Goal: Information Seeking & Learning: Learn about a topic

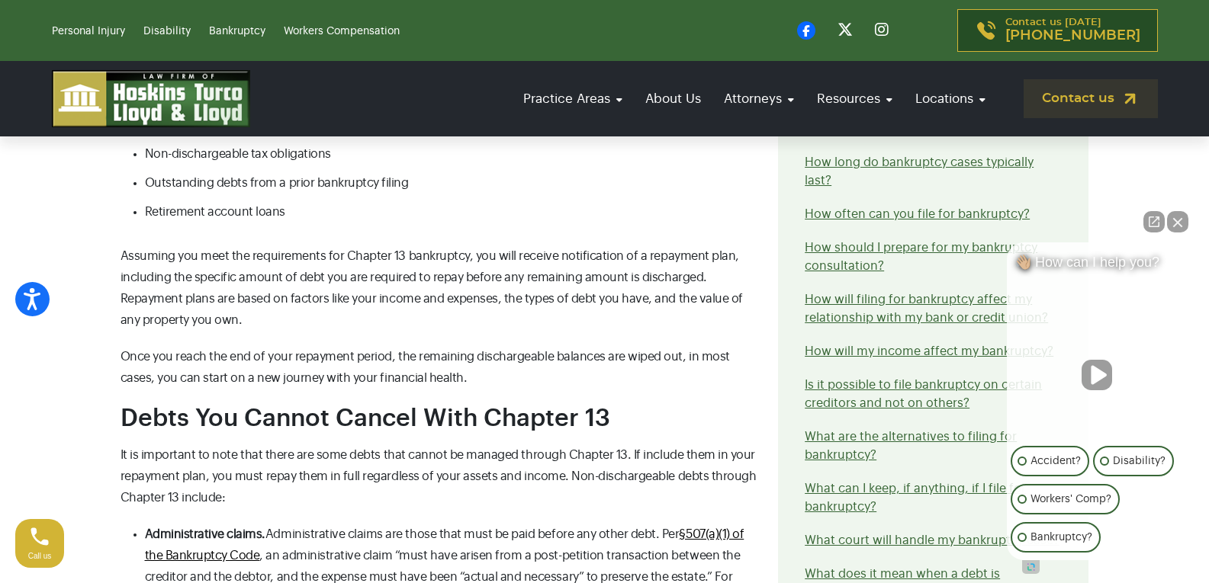
scroll to position [1449, 0]
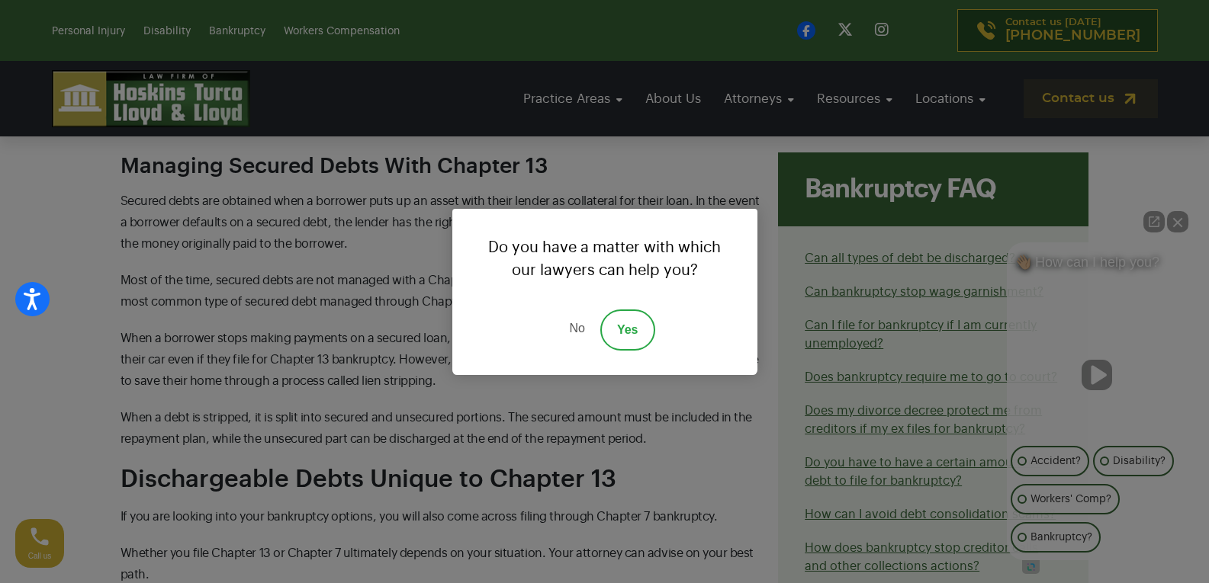
click at [571, 326] on link "No" at bounding box center [577, 330] width 46 height 41
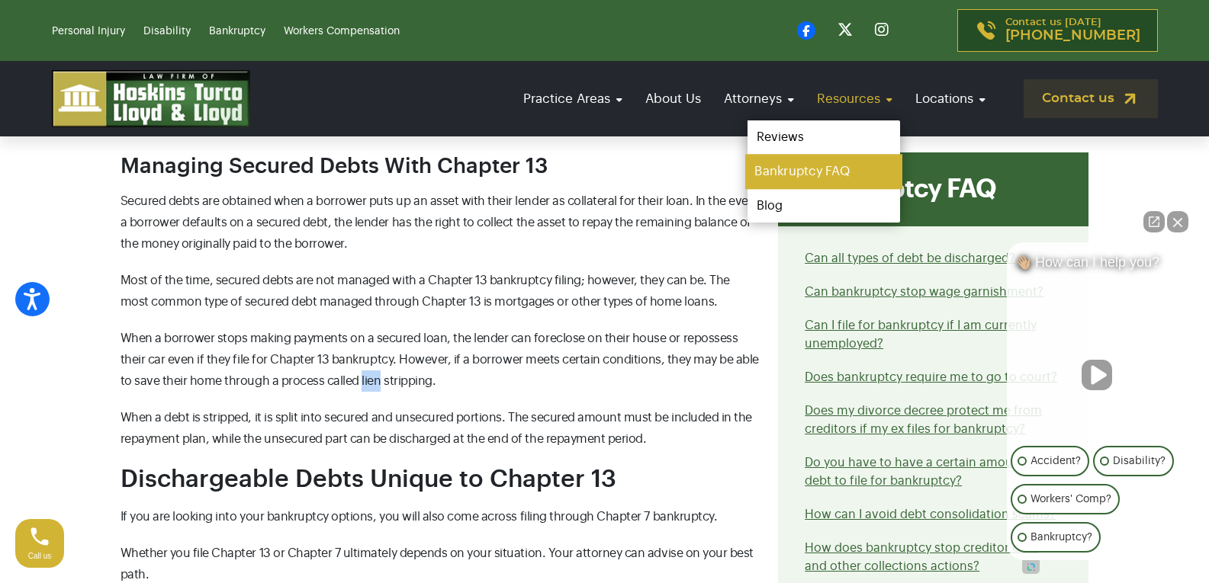
click at [791, 165] on link "Bankruptcy FAQ" at bounding box center [823, 172] width 157 height 34
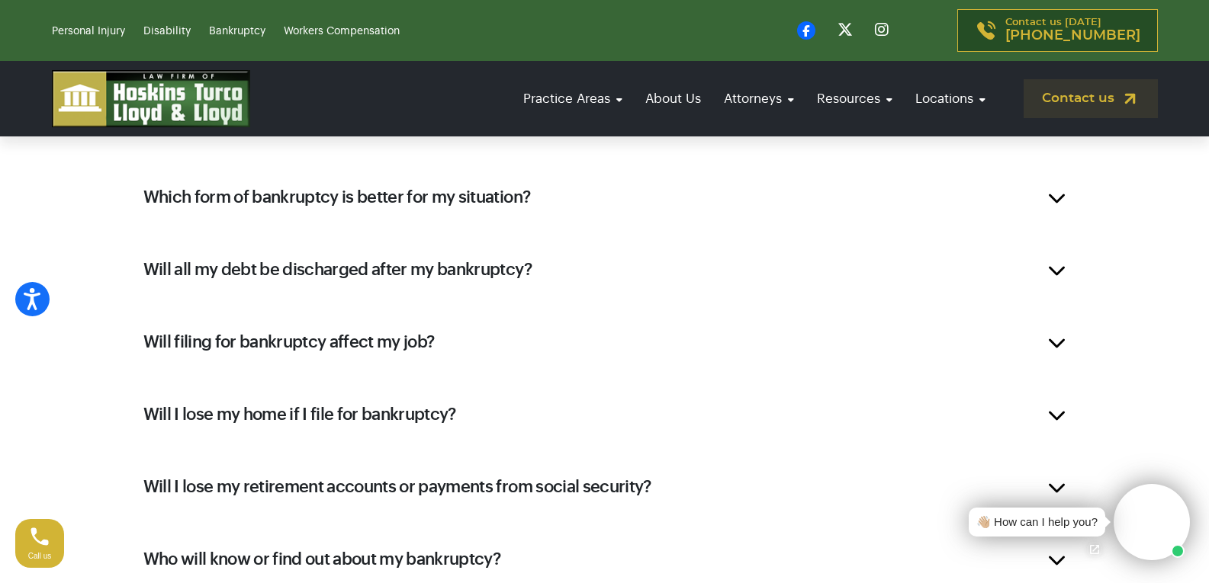
scroll to position [2822, 0]
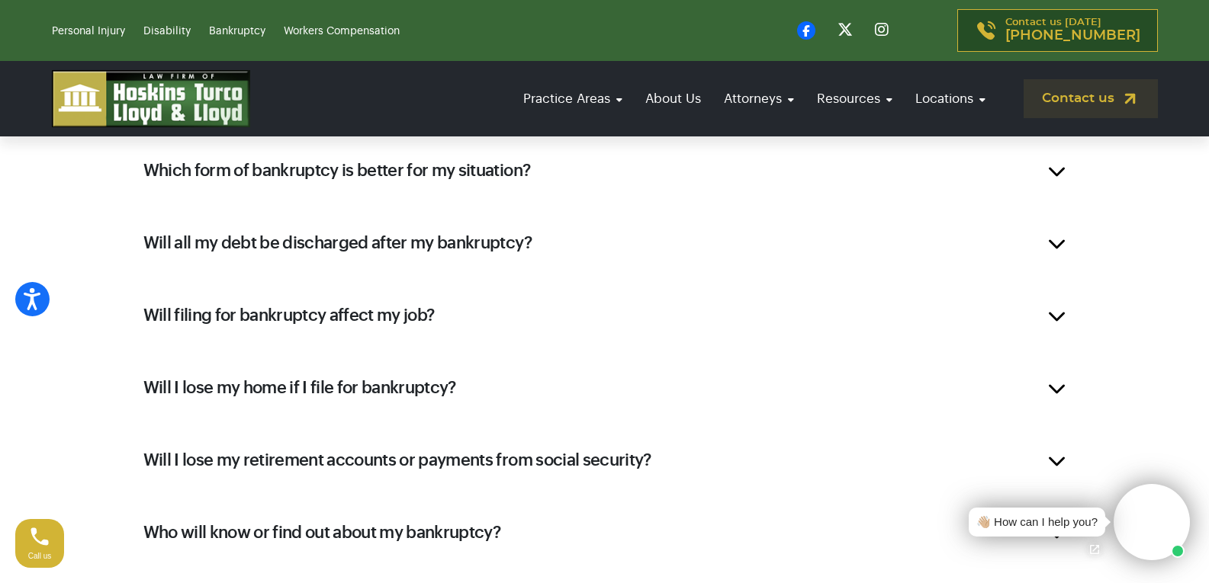
click at [201, 241] on h2 "Will all my debt be discharged after my bankruptcy?" at bounding box center [337, 243] width 388 height 23
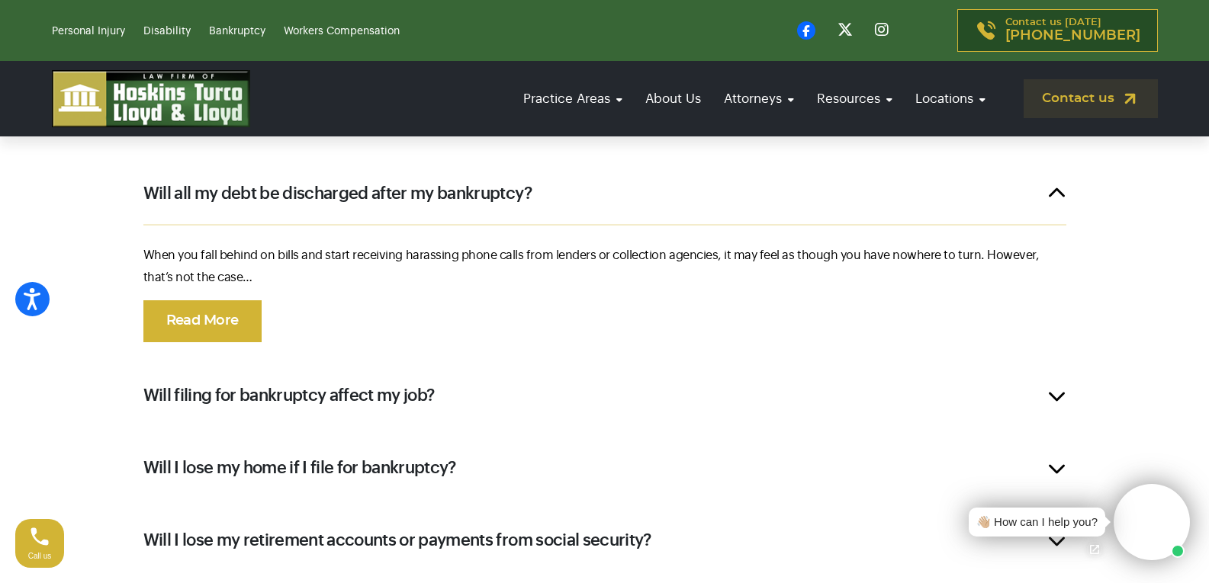
scroll to position [2508, 0]
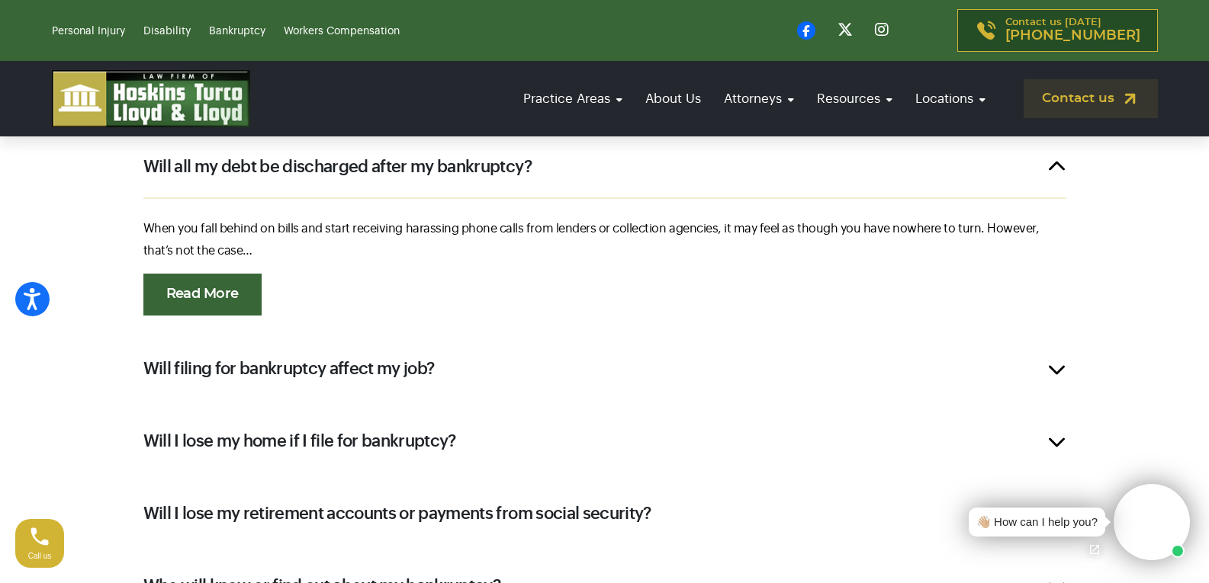
click at [178, 281] on link "Read More" at bounding box center [202, 295] width 118 height 42
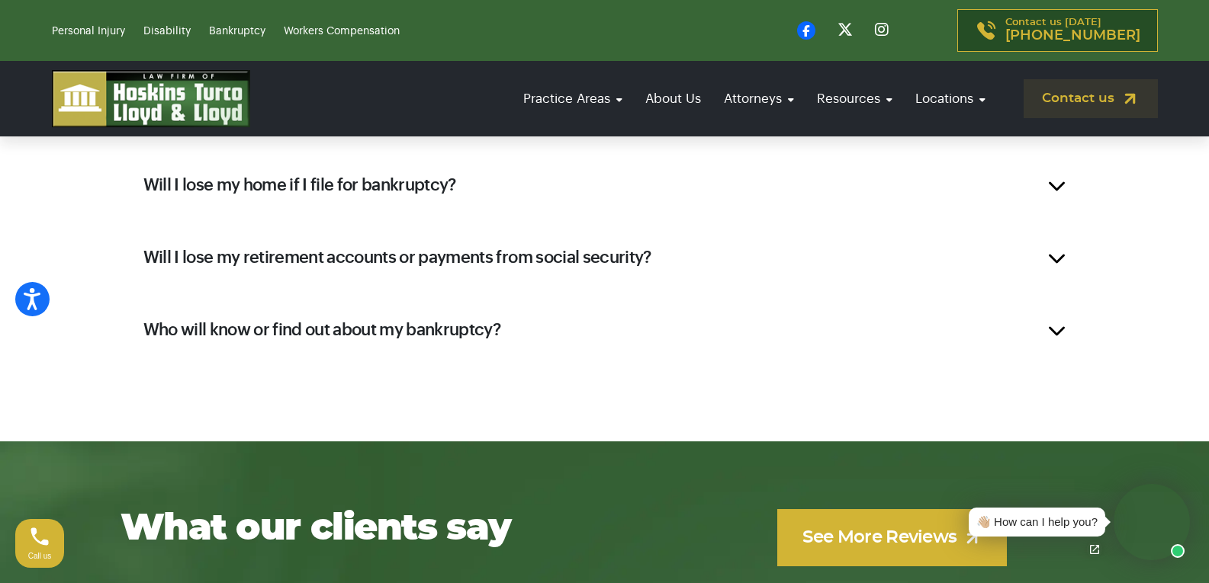
scroll to position [2737, 0]
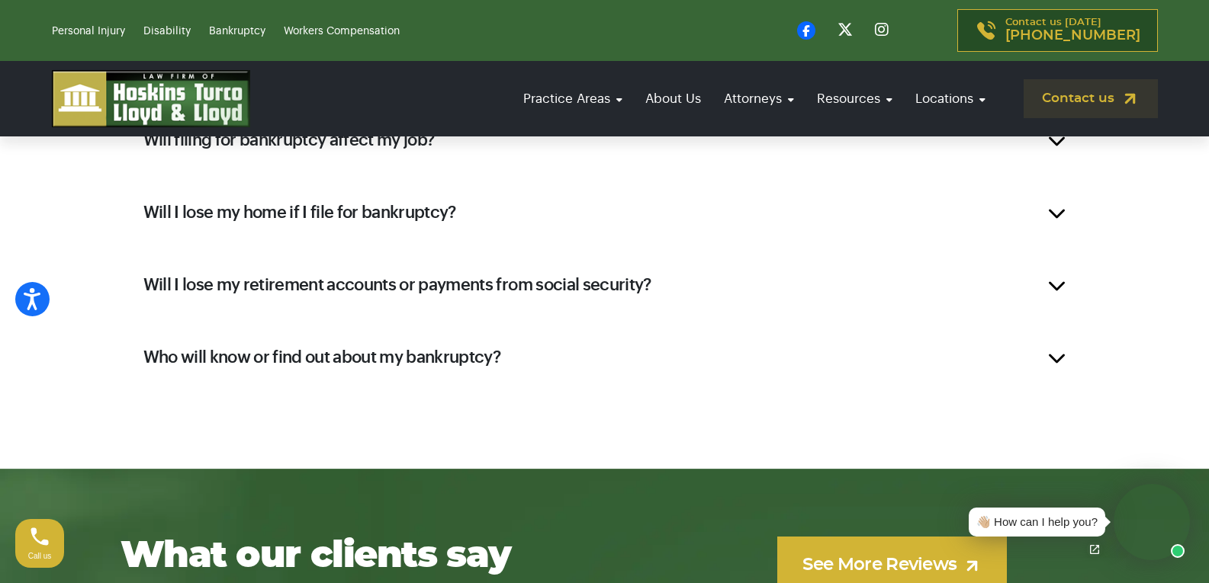
click at [377, 349] on h2 "Who will know or find out about my bankruptcy?" at bounding box center [322, 357] width 358 height 23
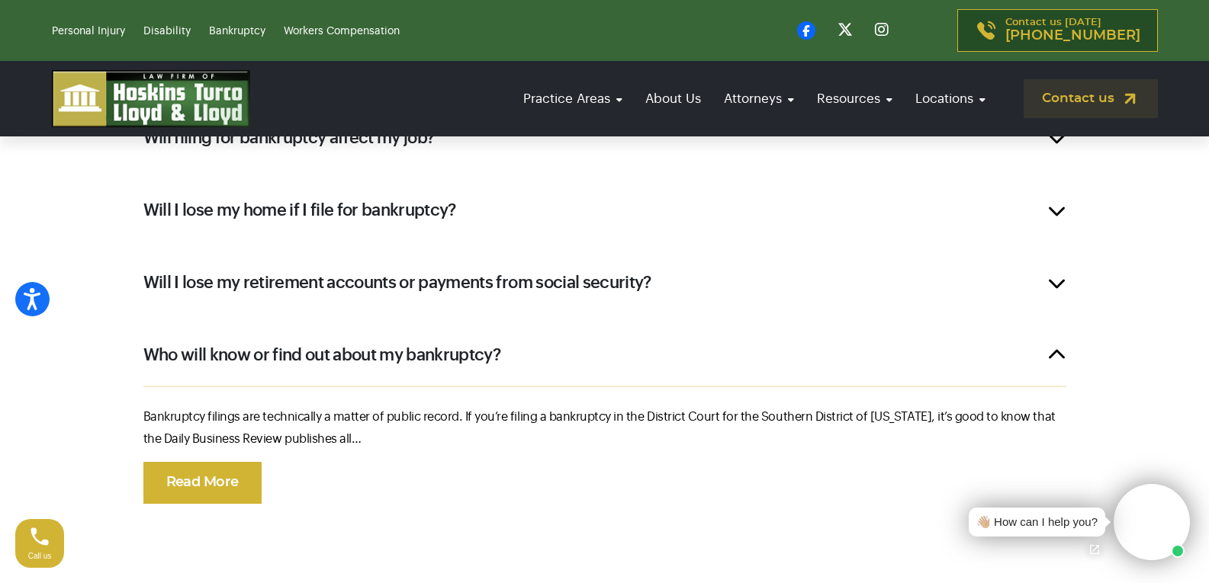
scroll to position [2607, 0]
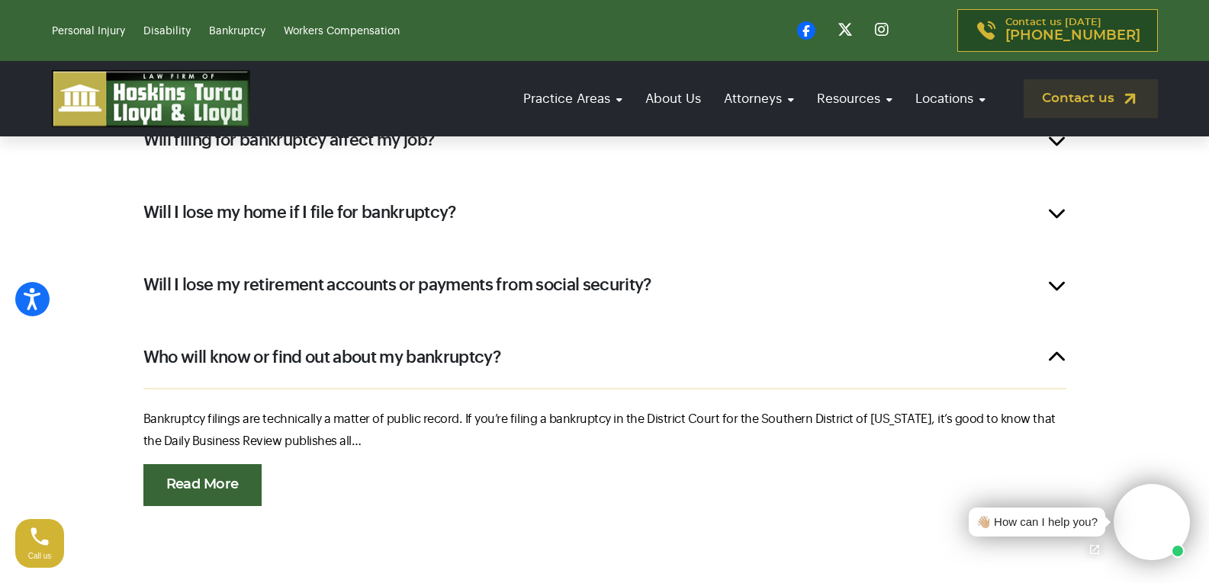
click at [205, 473] on link "Read More" at bounding box center [202, 485] width 118 height 42
click at [300, 279] on h2 "Will I lose my retirement accounts or payments from social security?" at bounding box center [397, 285] width 508 height 23
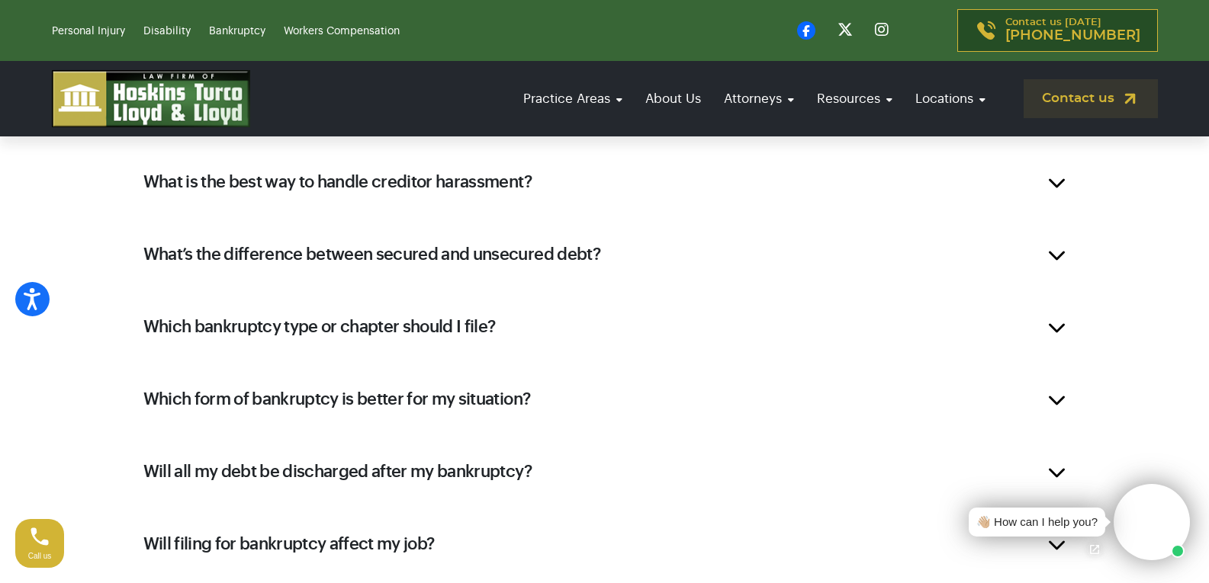
scroll to position [2150, 0]
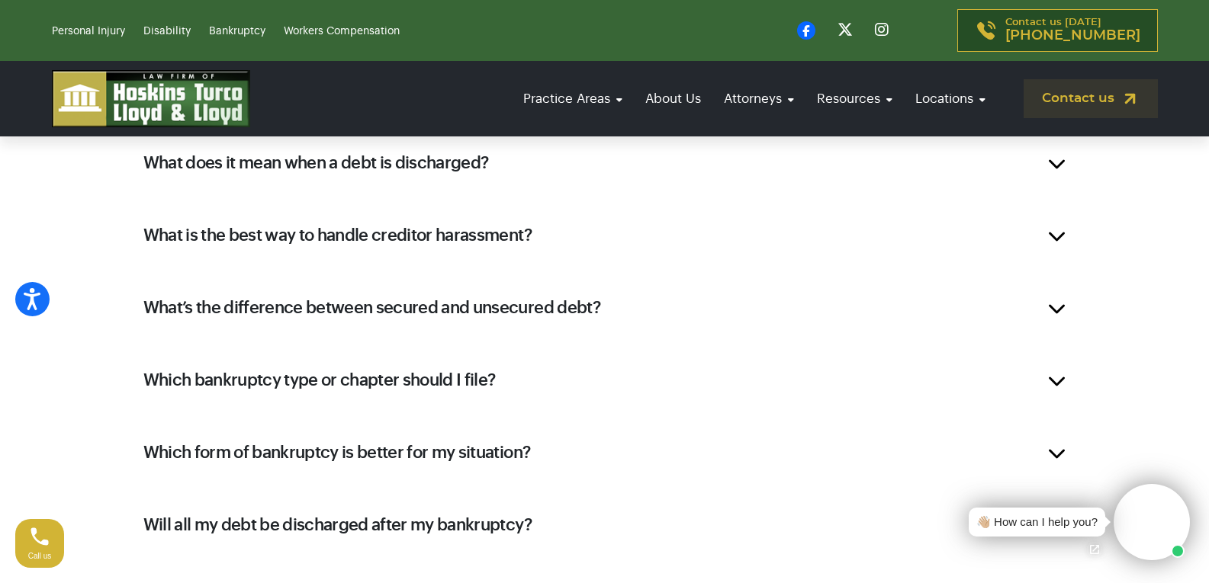
click at [294, 455] on h2 "Which form of bankruptcy is better for my situation?" at bounding box center [336, 453] width 387 height 23
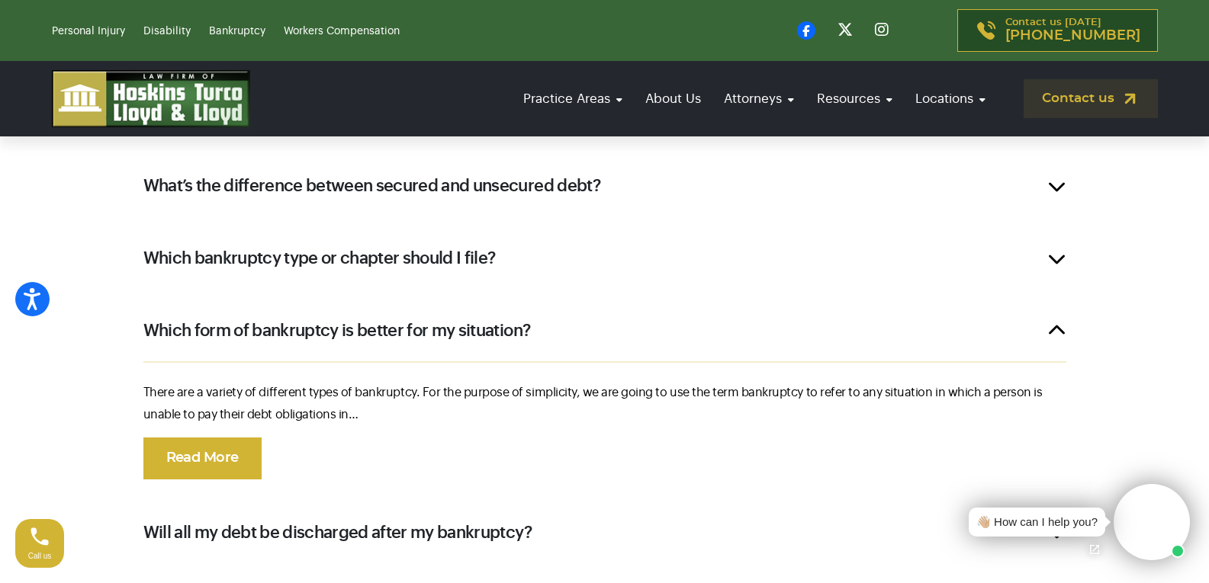
scroll to position [2302, 0]
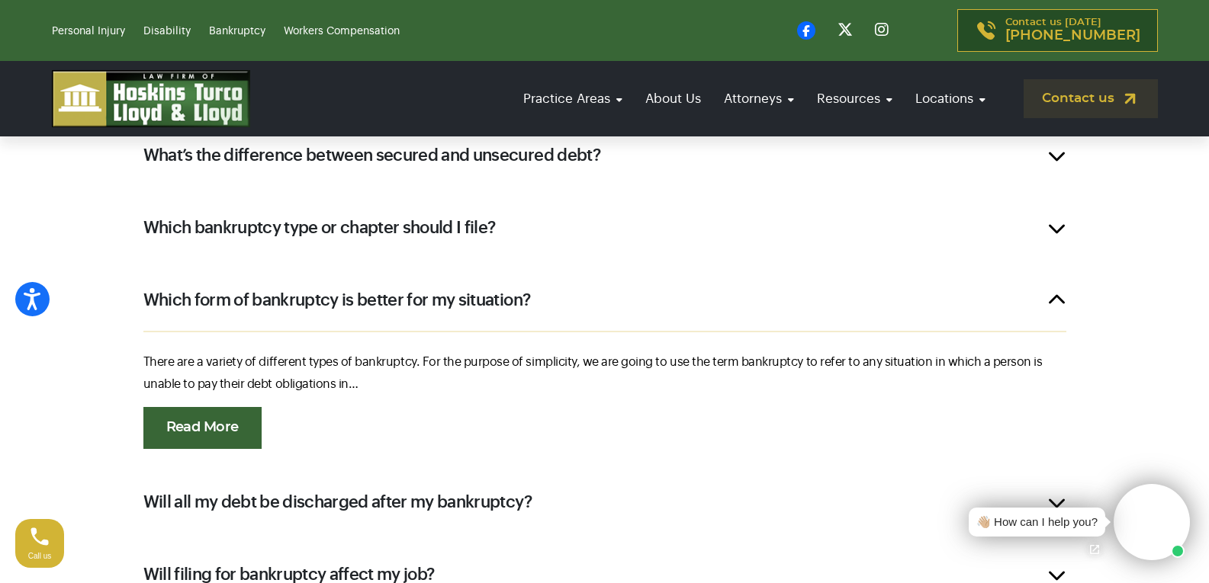
click at [198, 432] on link "Read More" at bounding box center [202, 428] width 118 height 42
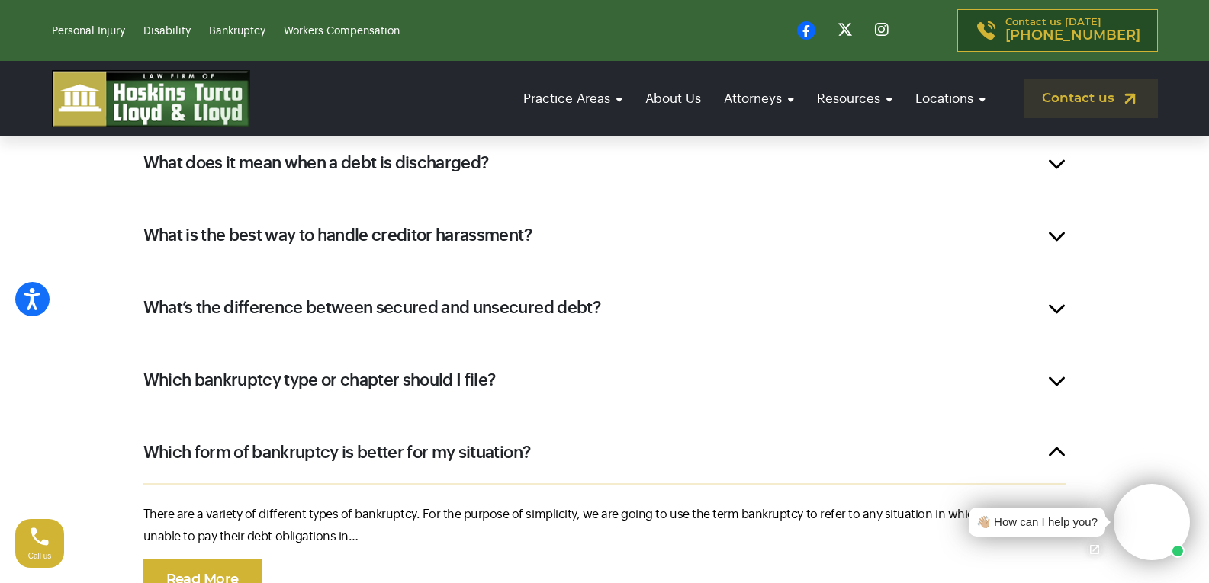
scroll to position [2073, 0]
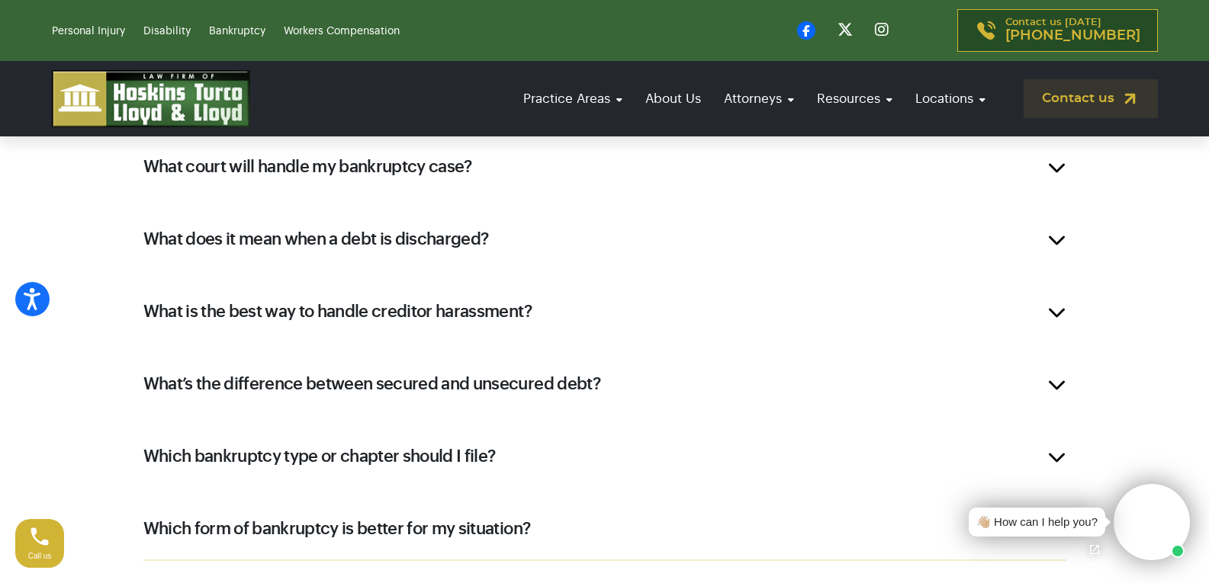
click at [438, 370] on div "What’s the difference between secured and unsecured debt?" at bounding box center [604, 384] width 968 height 61
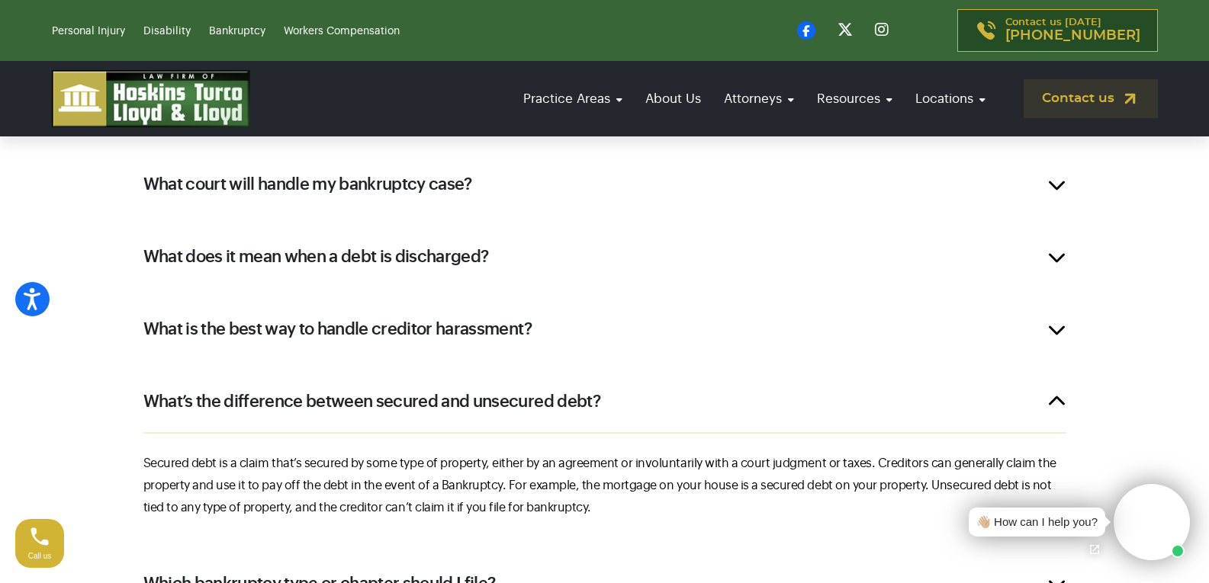
scroll to position [1921, 0]
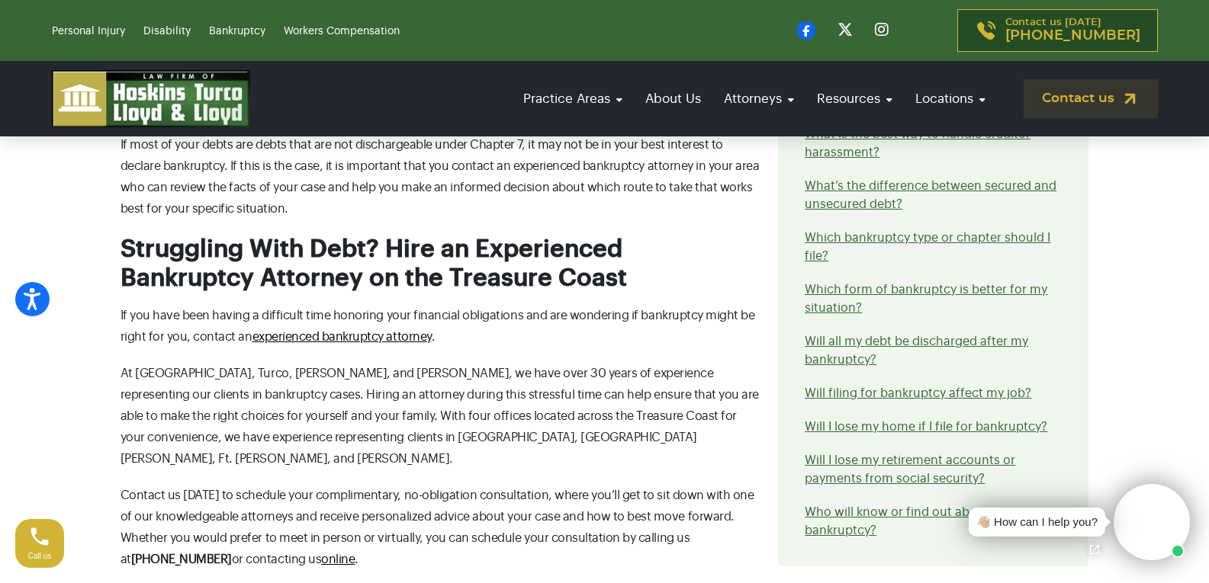
scroll to position [3602, 0]
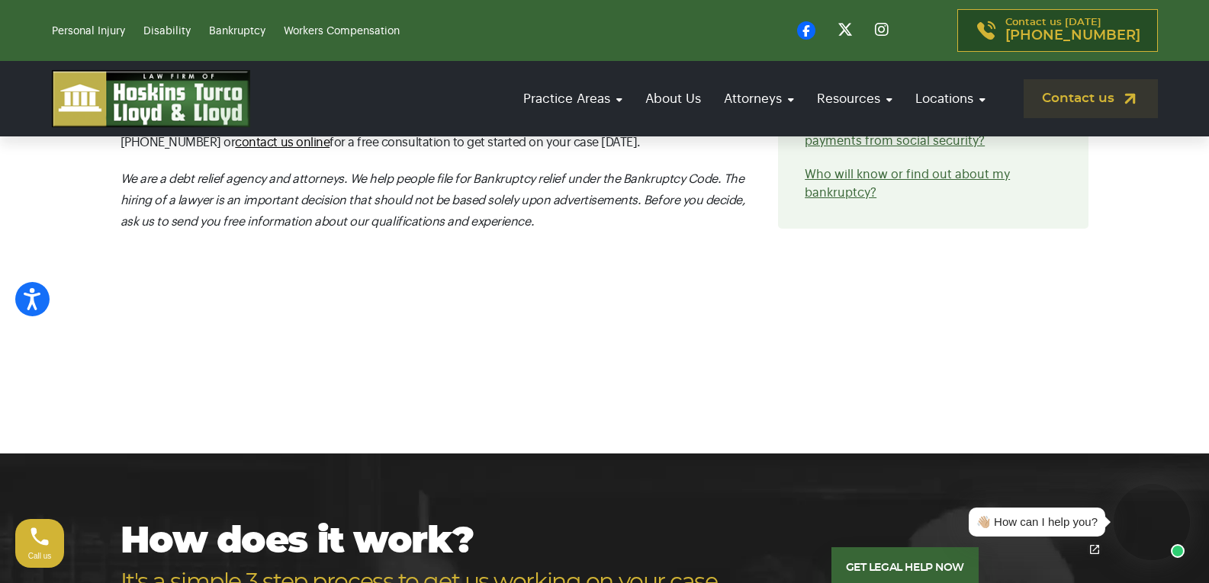
scroll to position [2288, 0]
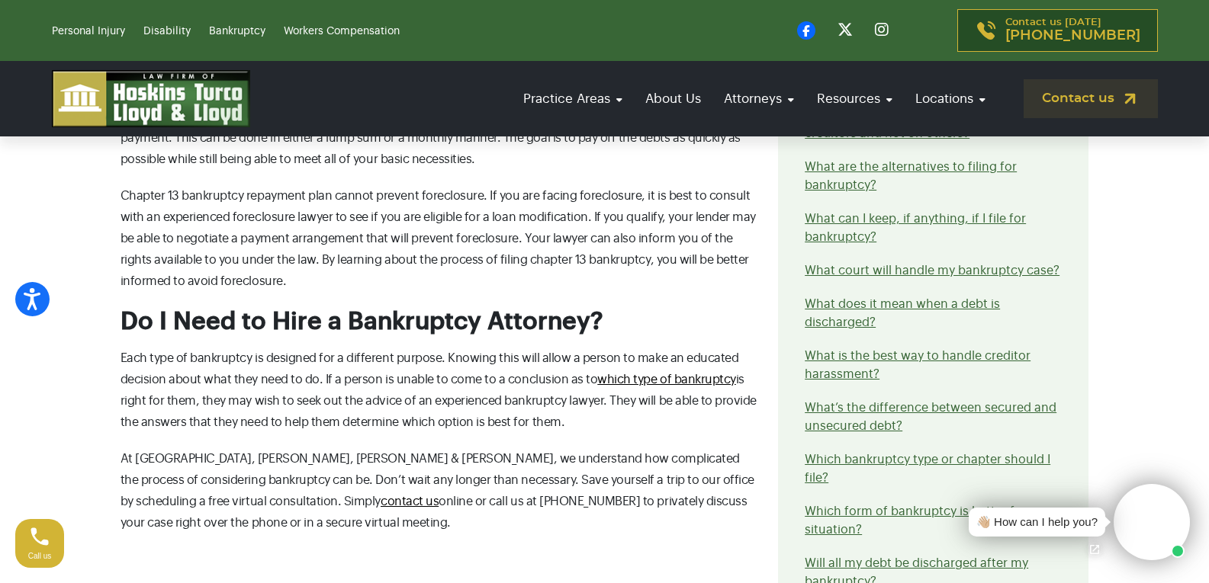
scroll to position [3028, 0]
